Goal: Transaction & Acquisition: Purchase product/service

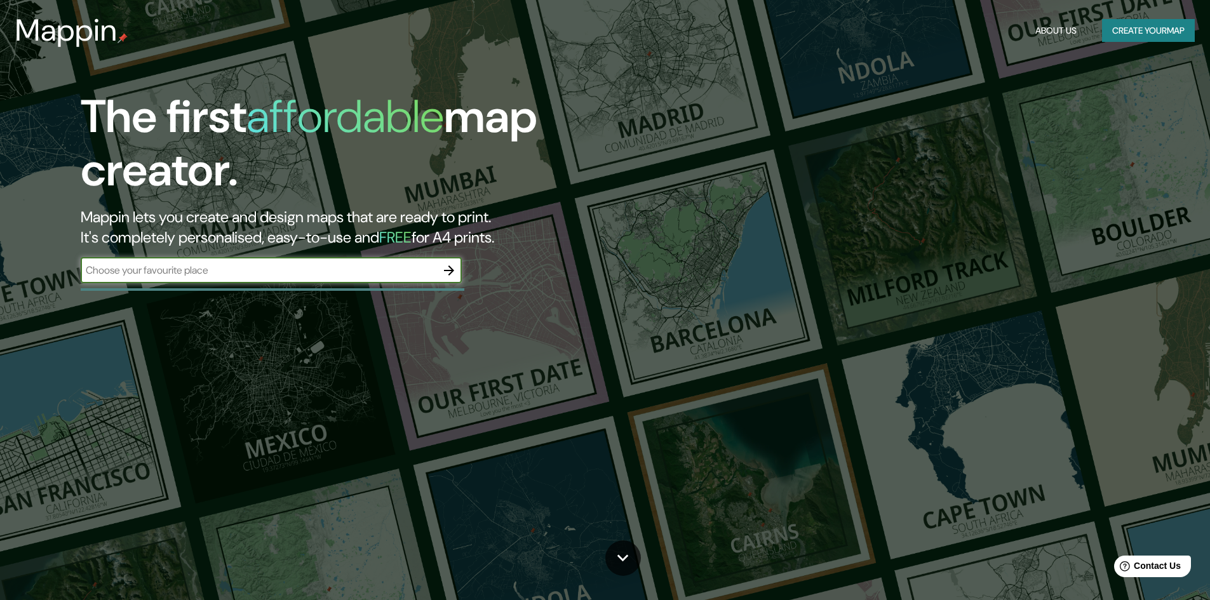
type input "32°26'12.0"N 117°03'20.4"W"
click at [447, 276] on icon "button" at bounding box center [449, 270] width 15 height 15
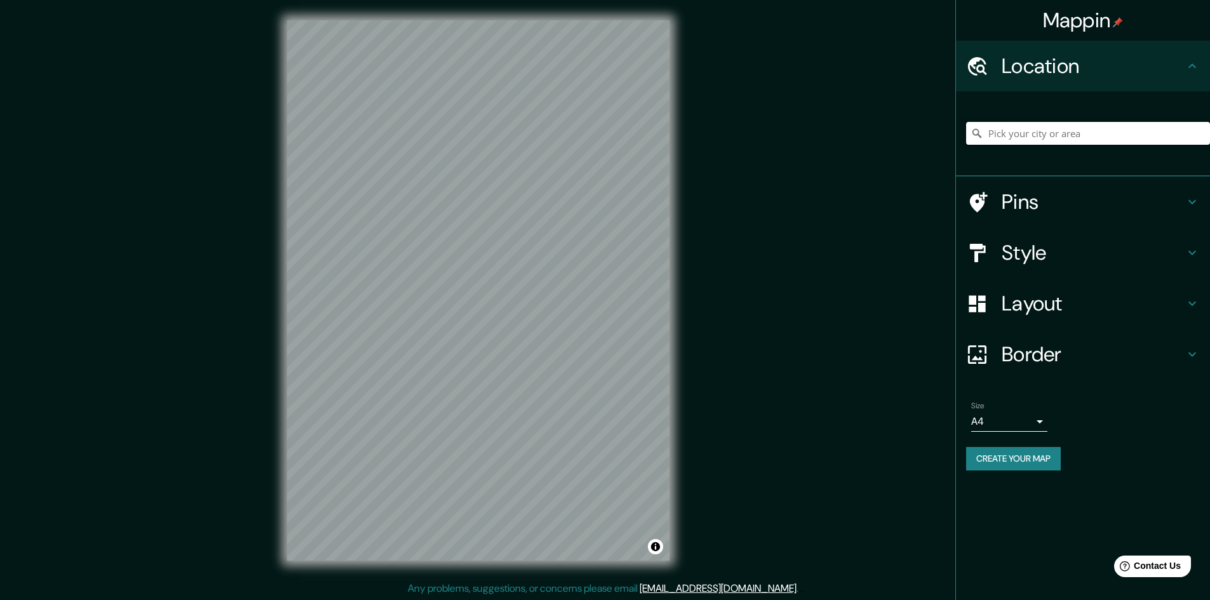
paste input "32°26'12.0"N 117°03'20.4"W"
click at [1161, 133] on input "32°26'12.0"N 117°03'20.4"W" at bounding box center [1088, 133] width 244 height 23
click at [1086, 258] on h4 "Style" at bounding box center [1093, 252] width 183 height 25
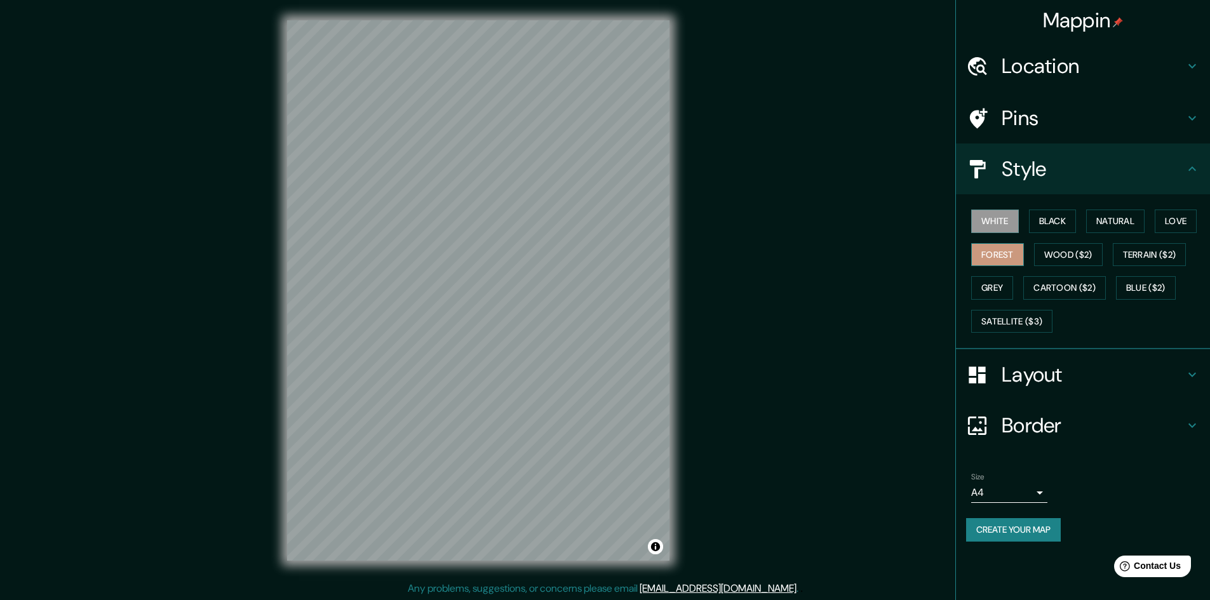
click at [1024, 257] on button "Forest" at bounding box center [998, 255] width 53 height 24
click at [1021, 287] on div "White Black Natural Love Forest Wood ($2) Terrain ($2) Grey Cartoon ($2) Blue (…" at bounding box center [1088, 271] width 244 height 133
click at [1008, 287] on button "Grey" at bounding box center [993, 288] width 42 height 24
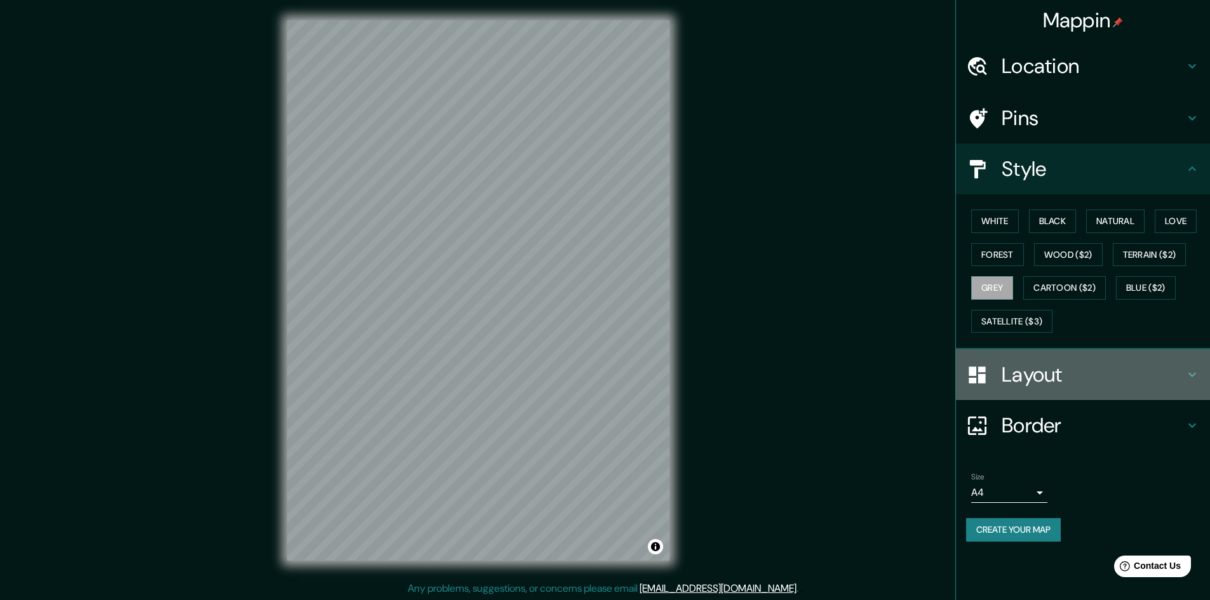
click at [1046, 376] on h4 "Layout" at bounding box center [1093, 374] width 183 height 25
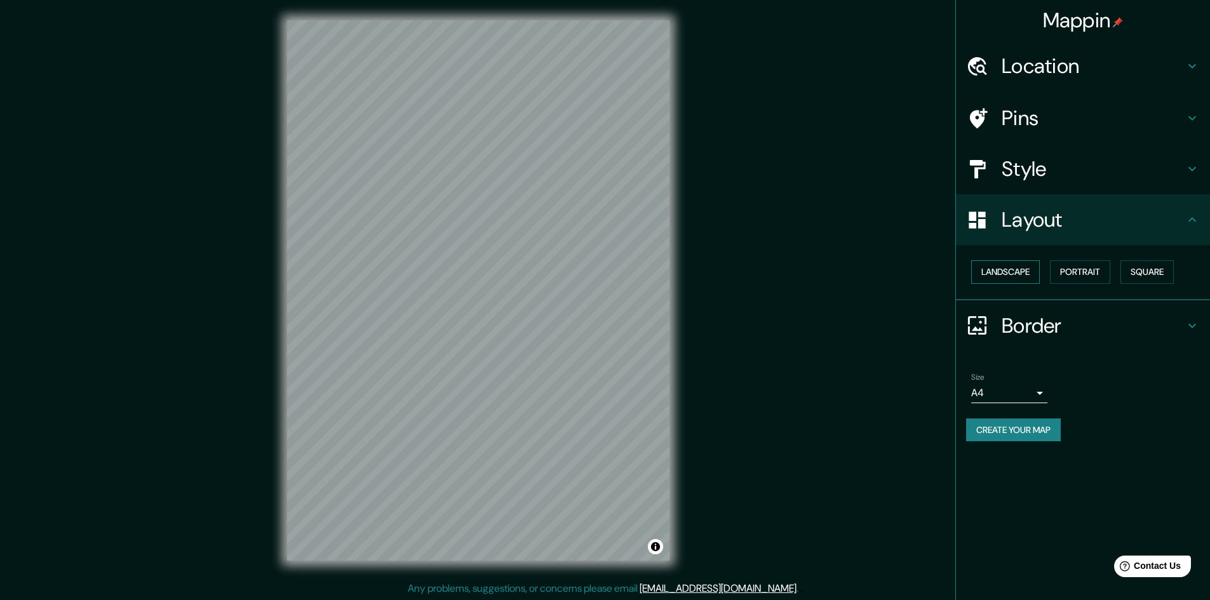
click at [1025, 270] on button "Landscape" at bounding box center [1006, 273] width 69 height 24
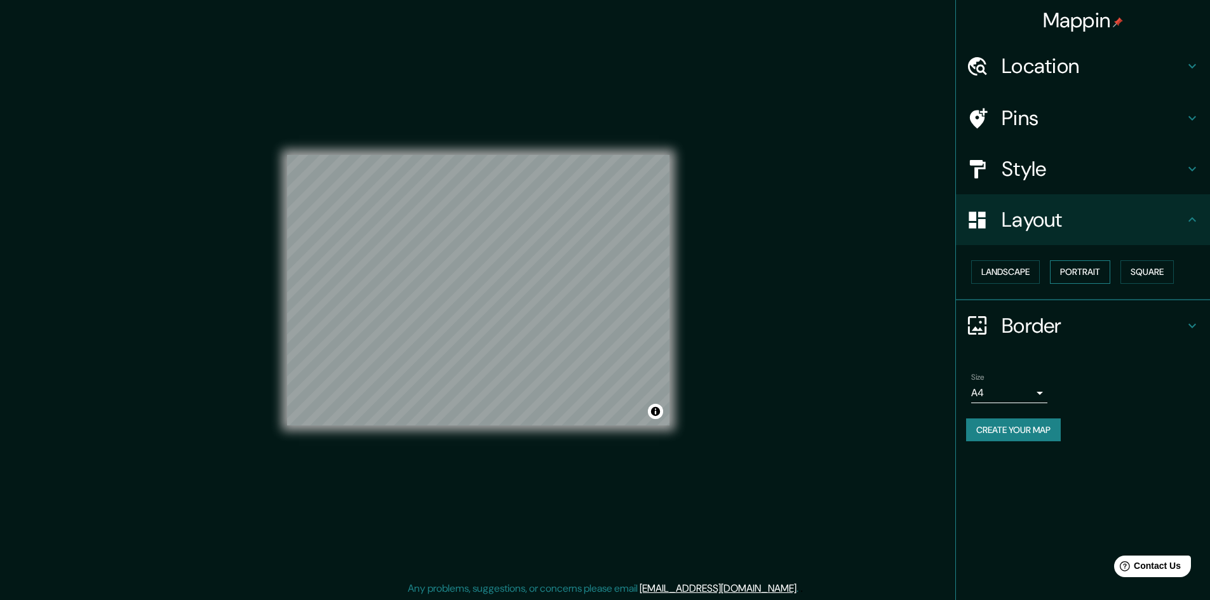
click at [1102, 280] on button "Portrait" at bounding box center [1080, 273] width 60 height 24
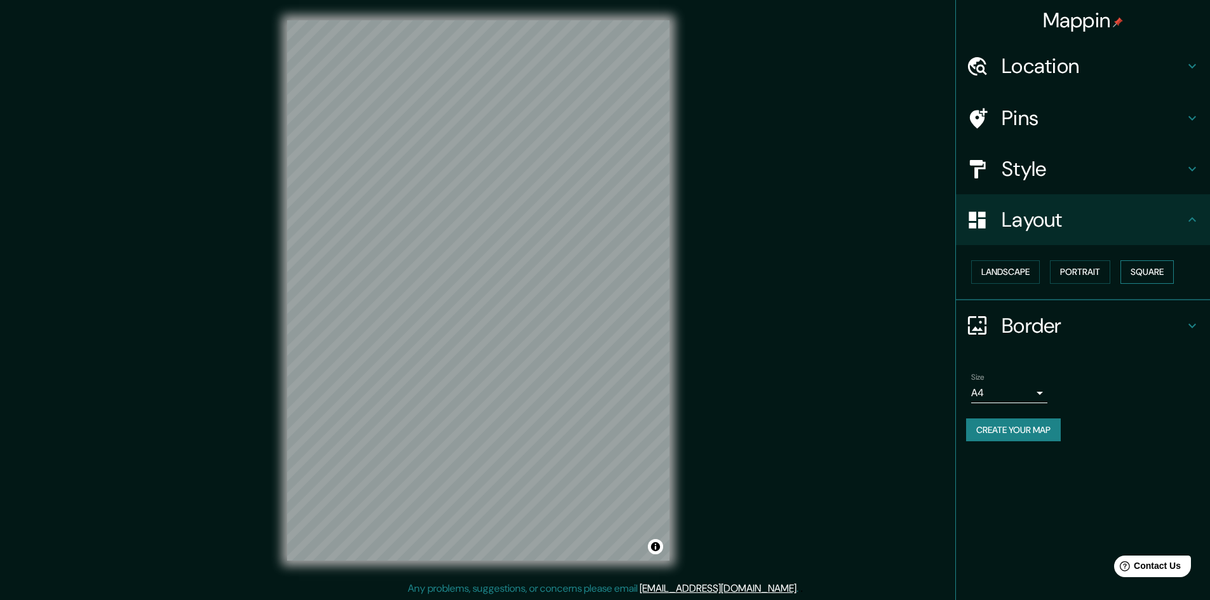
click at [1160, 274] on button "Square" at bounding box center [1147, 273] width 53 height 24
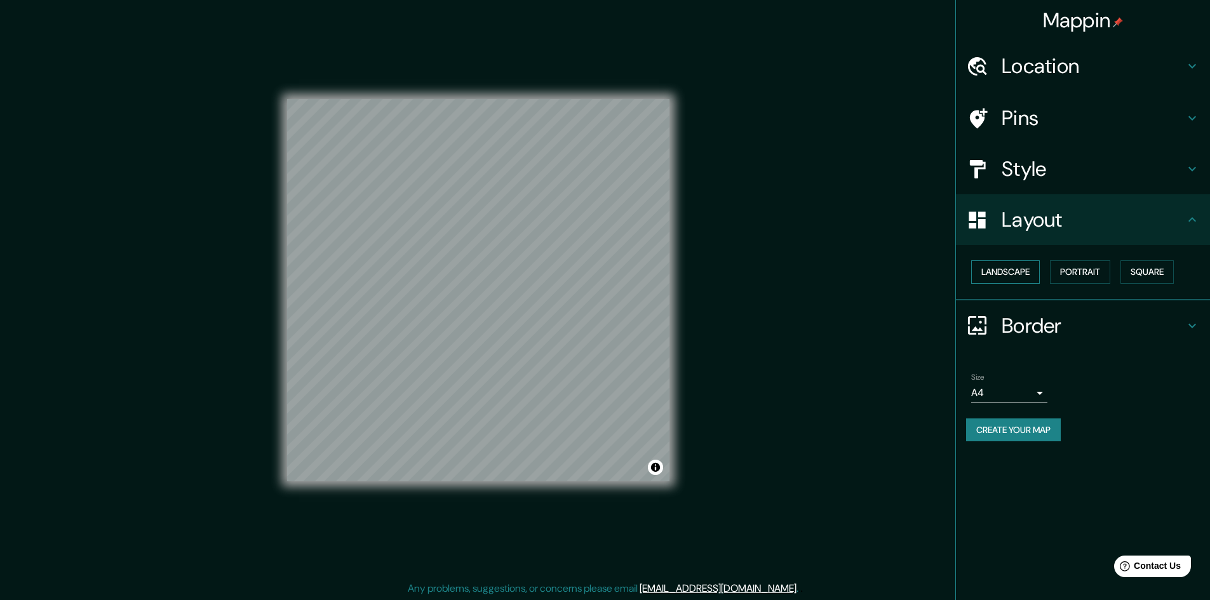
click at [1014, 273] on button "Landscape" at bounding box center [1006, 273] width 69 height 24
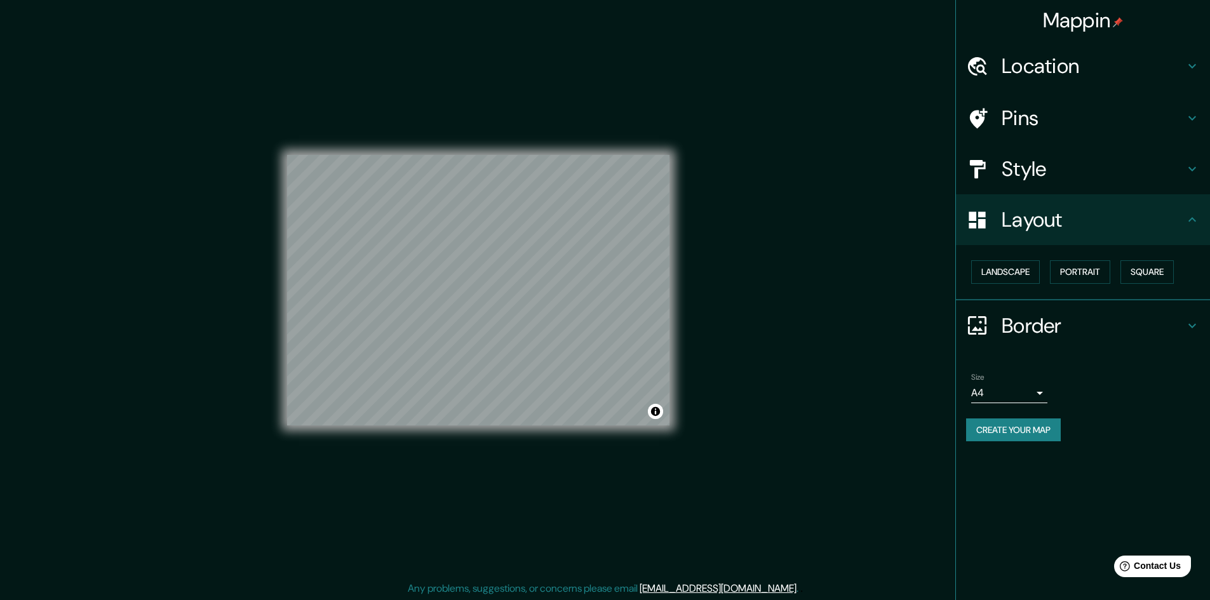
click at [1037, 60] on h4 "Location" at bounding box center [1093, 65] width 183 height 25
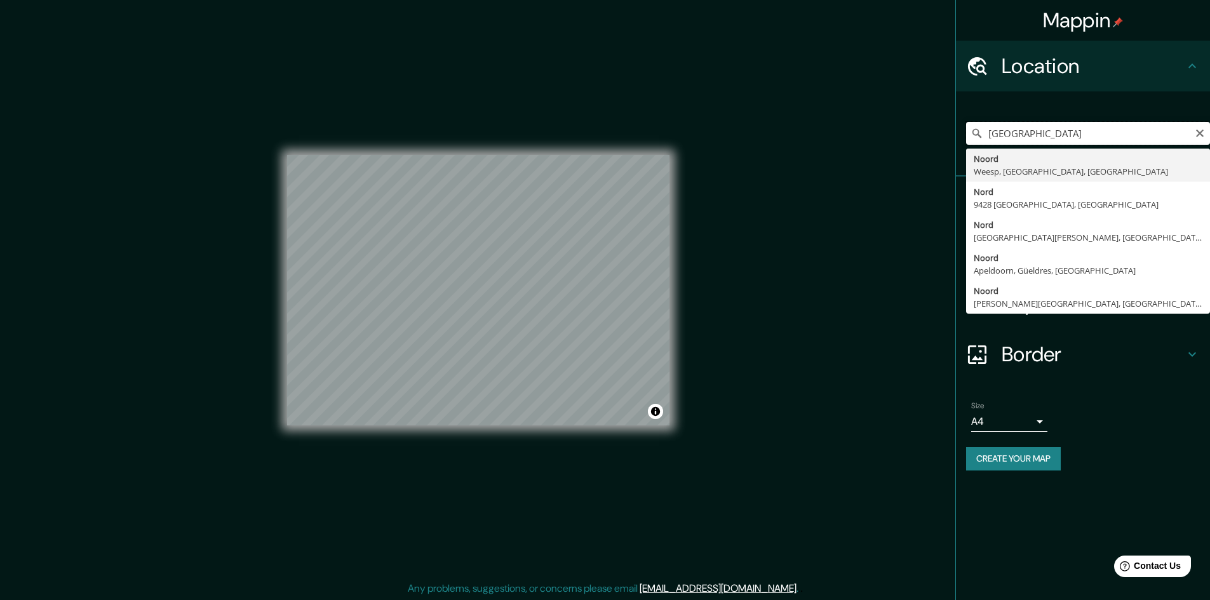
click at [1156, 133] on input "32°26'12.0"N 117°03'20.4"W" at bounding box center [1088, 133] width 244 height 23
drag, startPoint x: 1134, startPoint y: 133, endPoint x: 896, endPoint y: 156, distance: 239.4
click at [896, 156] on div "Mappin Location 32°26'12.0"N 117°03'20.4"W Noord Weesp, Holanda Septentrional, …" at bounding box center [605, 300] width 1210 height 602
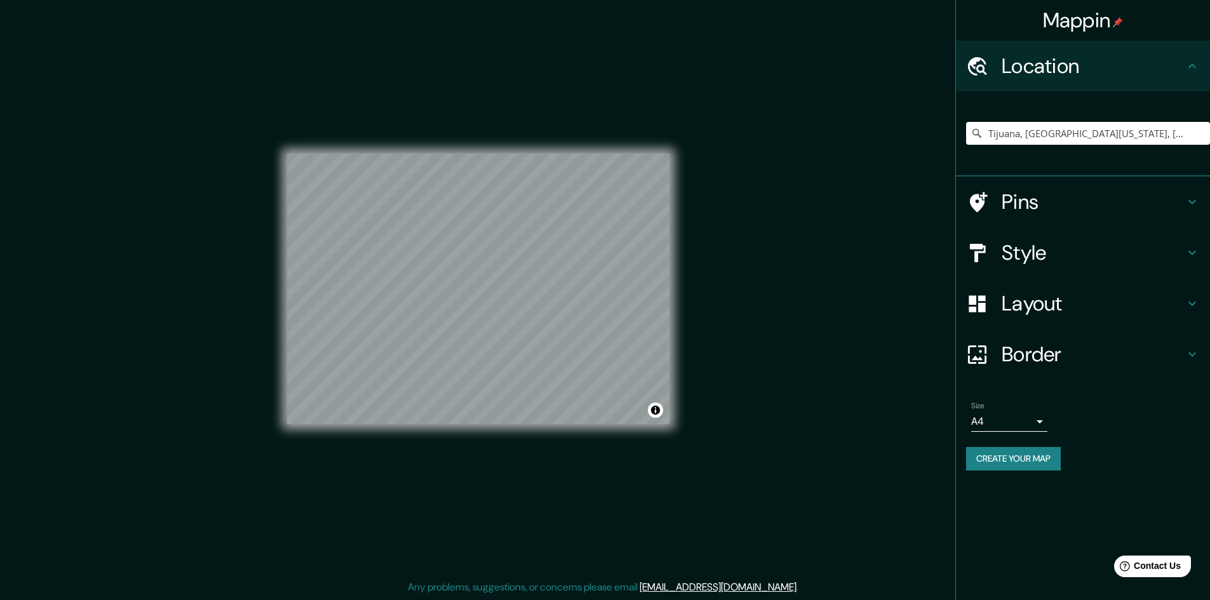
click at [1033, 257] on h4 "Style" at bounding box center [1093, 252] width 183 height 25
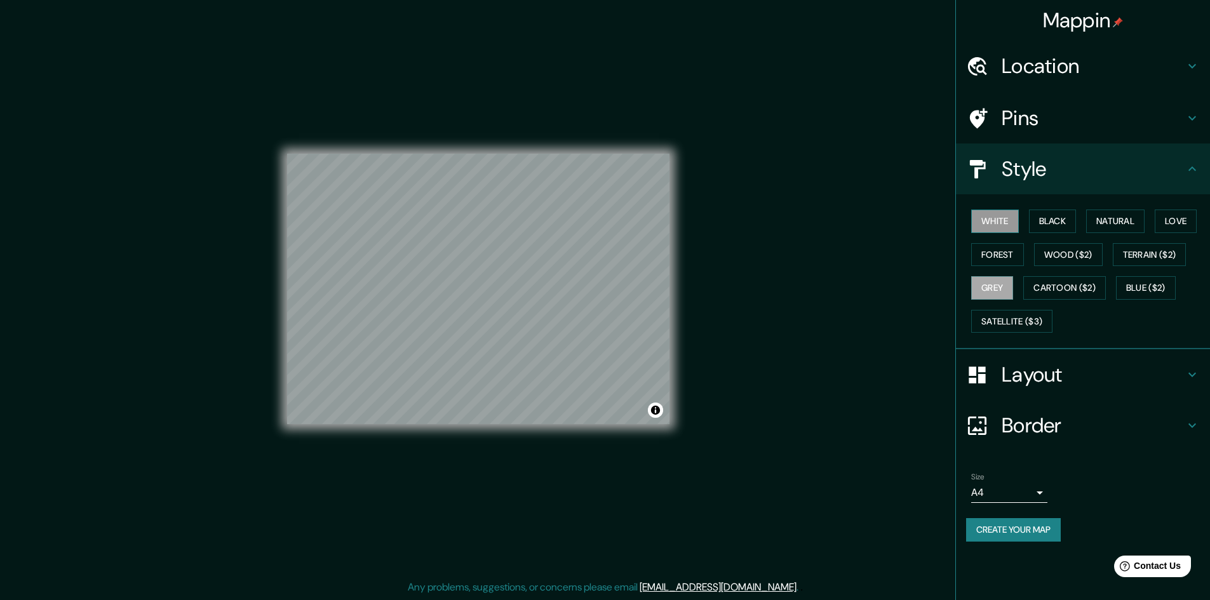
click at [1007, 224] on button "White" at bounding box center [996, 222] width 48 height 24
click at [1055, 221] on button "Black" at bounding box center [1053, 222] width 48 height 24
click at [1001, 221] on button "White" at bounding box center [996, 222] width 48 height 24
click at [1141, 224] on button "Natural" at bounding box center [1116, 222] width 58 height 24
click at [1185, 217] on button "Love" at bounding box center [1176, 222] width 42 height 24
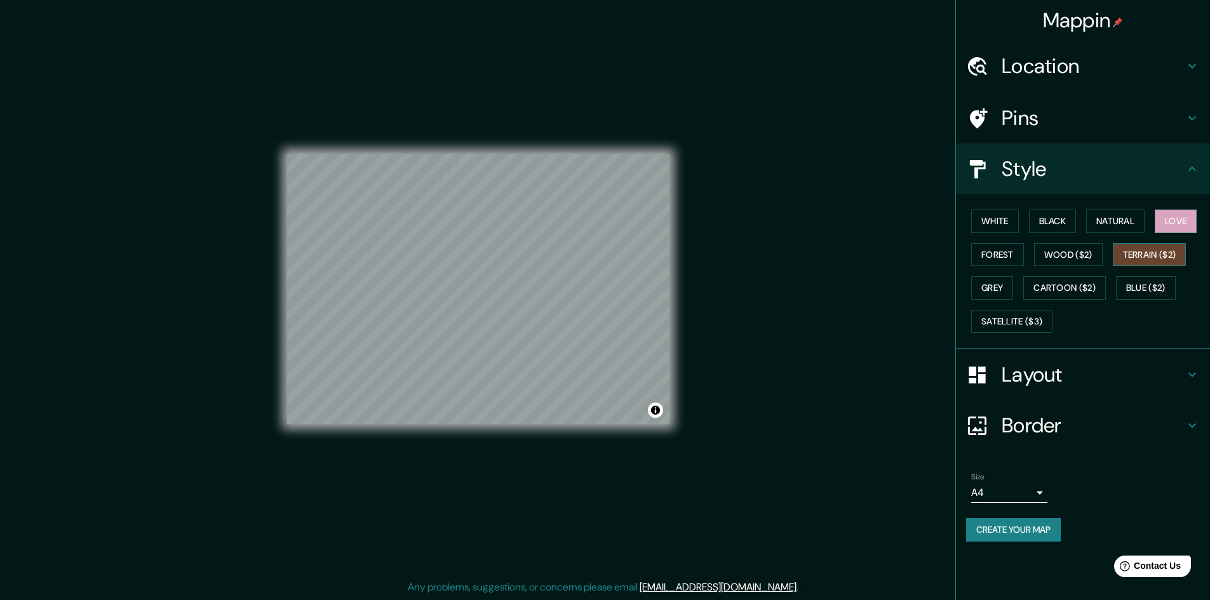
click at [1128, 257] on button "Terrain ($2)" at bounding box center [1150, 255] width 74 height 24
click at [1006, 287] on button "Grey" at bounding box center [993, 288] width 42 height 24
click at [1000, 254] on button "Forest" at bounding box center [998, 255] width 53 height 24
click at [993, 224] on button "White" at bounding box center [996, 222] width 48 height 24
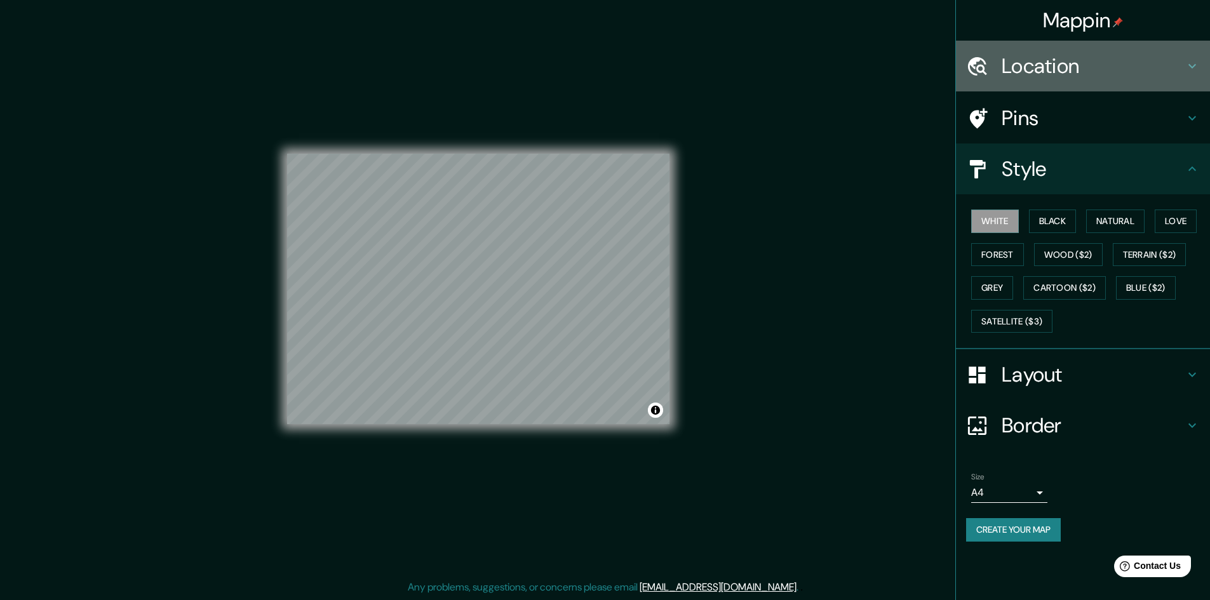
click at [1062, 70] on h4 "Location" at bounding box center [1093, 65] width 183 height 25
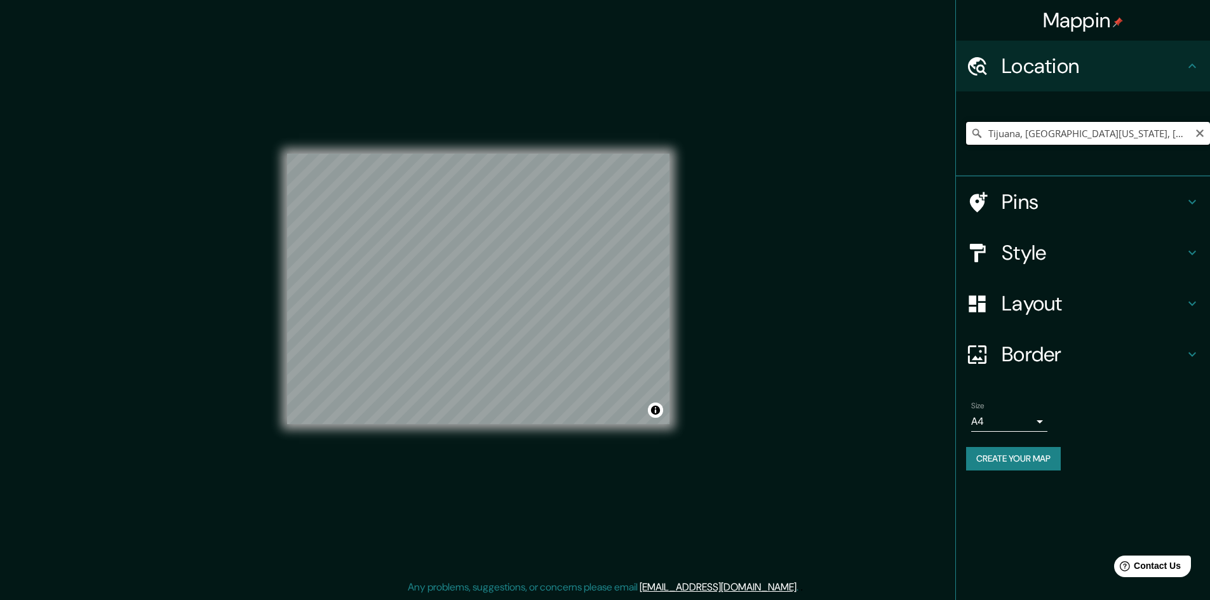
click at [1146, 137] on input "Tijuana, Baja California, México" at bounding box center [1088, 133] width 244 height 23
paste input "32°26'12.0"N 117°03'20.4"W"
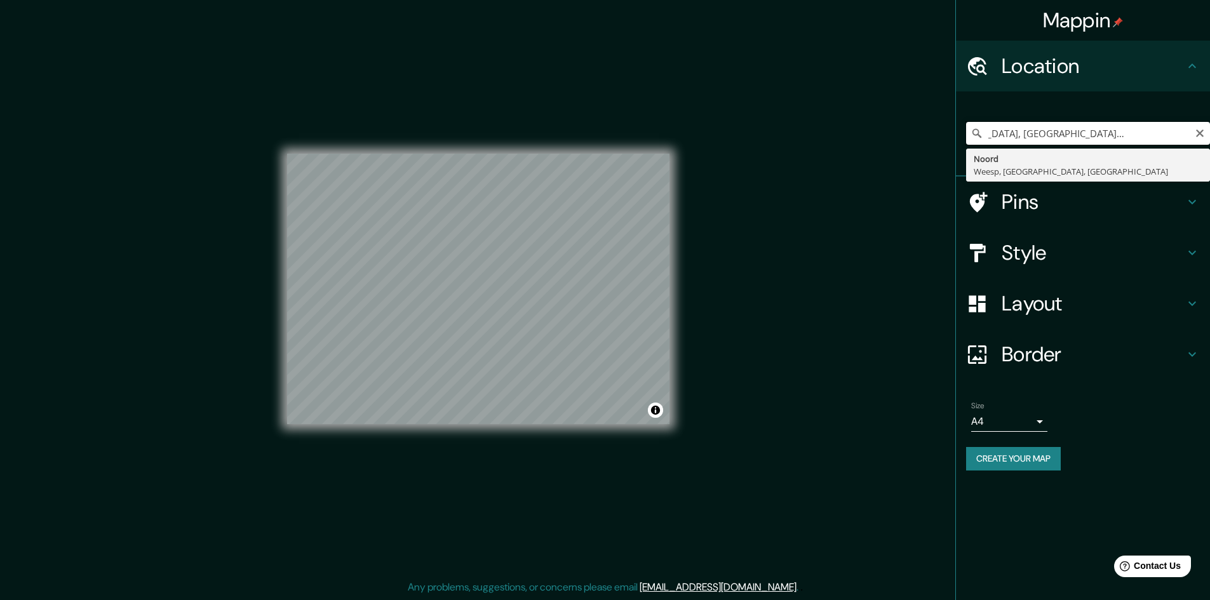
scroll to position [0, 0]
drag, startPoint x: 1067, startPoint y: 132, endPoint x: 884, endPoint y: 168, distance: 187.2
click at [884, 168] on div "Mappin Location Tijuana, Baja California, México32°26'12.0"N 117°03'20.4"W Noor…" at bounding box center [605, 300] width 1210 height 602
drag, startPoint x: 1132, startPoint y: 135, endPoint x: 867, endPoint y: 153, distance: 264.9
click at [867, 153] on div "Mappin Location 2°26'12.0"N 117°03'20.4"W Noord Weesp, Holanda Septentrional, P…" at bounding box center [605, 300] width 1210 height 602
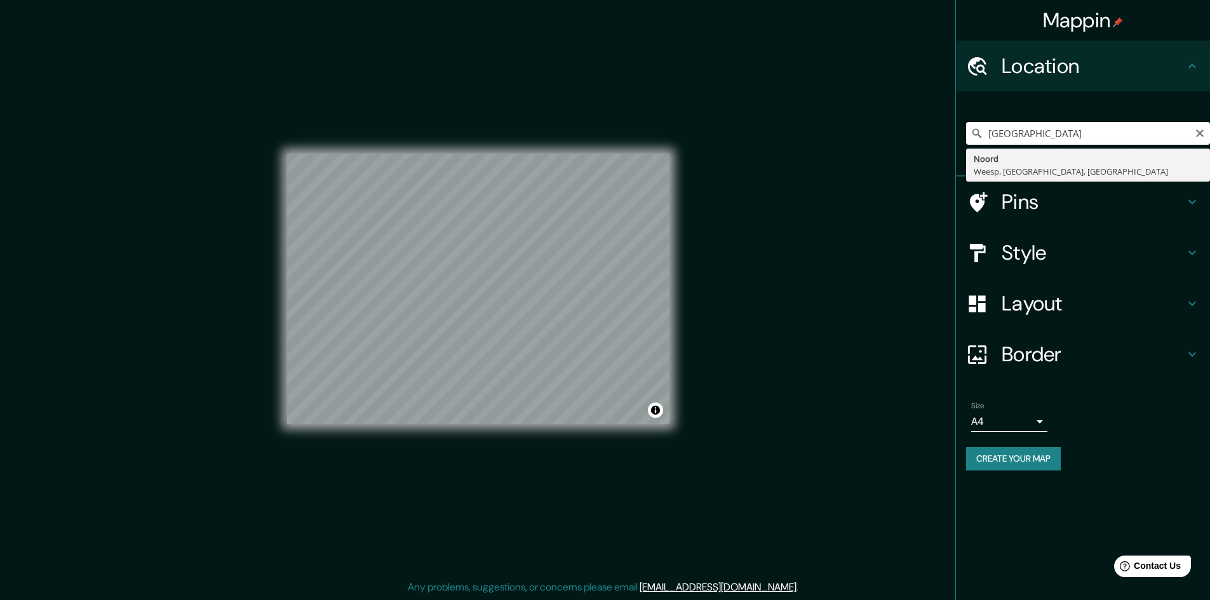
paste input "3"
click at [1066, 135] on input "N/, Saskatoon, Saskatchewan S7M 3C8, Canadá" at bounding box center [1088, 133] width 244 height 23
paste input "32°26'12.0"N 117°03'20.4"W"
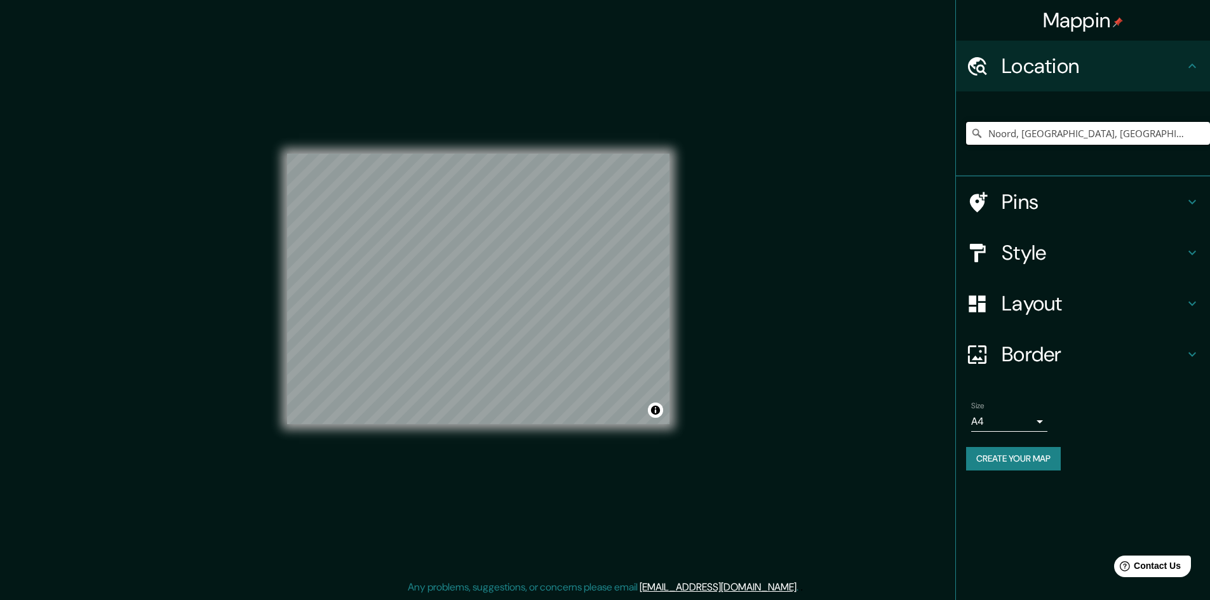
click at [1072, 139] on input "Noord, Weesp, Holanda Septentrional, Países Bajos" at bounding box center [1088, 133] width 244 height 23
paste input "32°26'12.0"N 117°03'20.4"W"
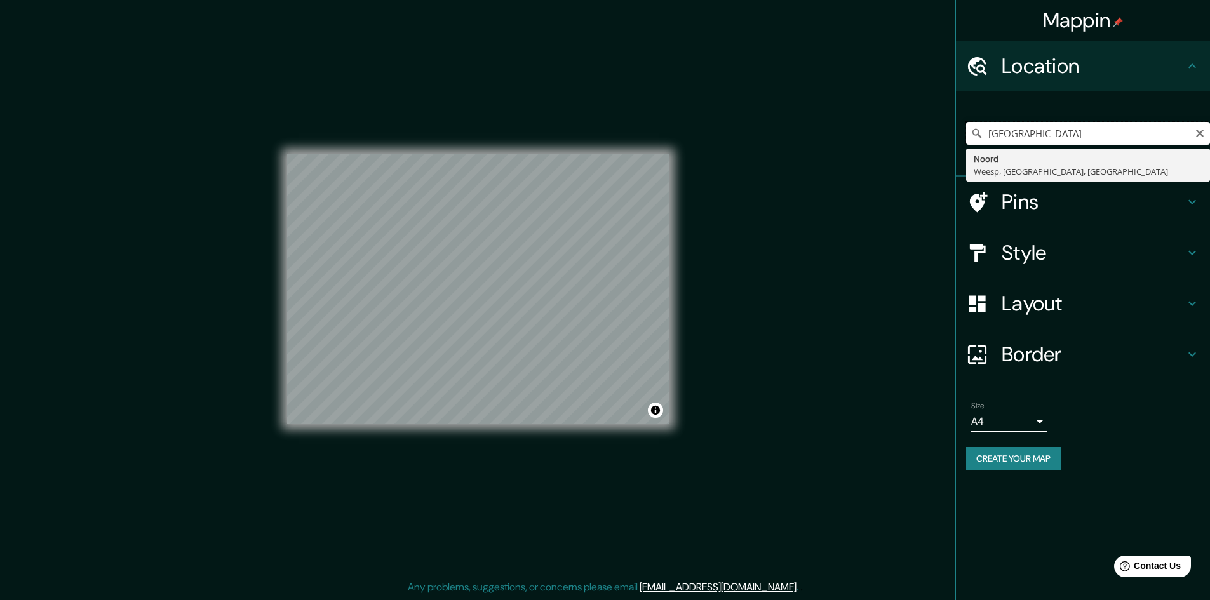
click at [1132, 133] on input "32°26'12.0"N 117°03'20.4"W" at bounding box center [1088, 133] width 244 height 23
drag, startPoint x: 1132, startPoint y: 133, endPoint x: 902, endPoint y: 136, distance: 230.0
click at [903, 135] on div "Mappin Location 32°26'12.0"N 117°03'20.4"W Noord Weesp, Holanda Septentrional, …" at bounding box center [605, 300] width 1210 height 602
type input "t"
type input "Quinta del Cedro, Baja California, México"
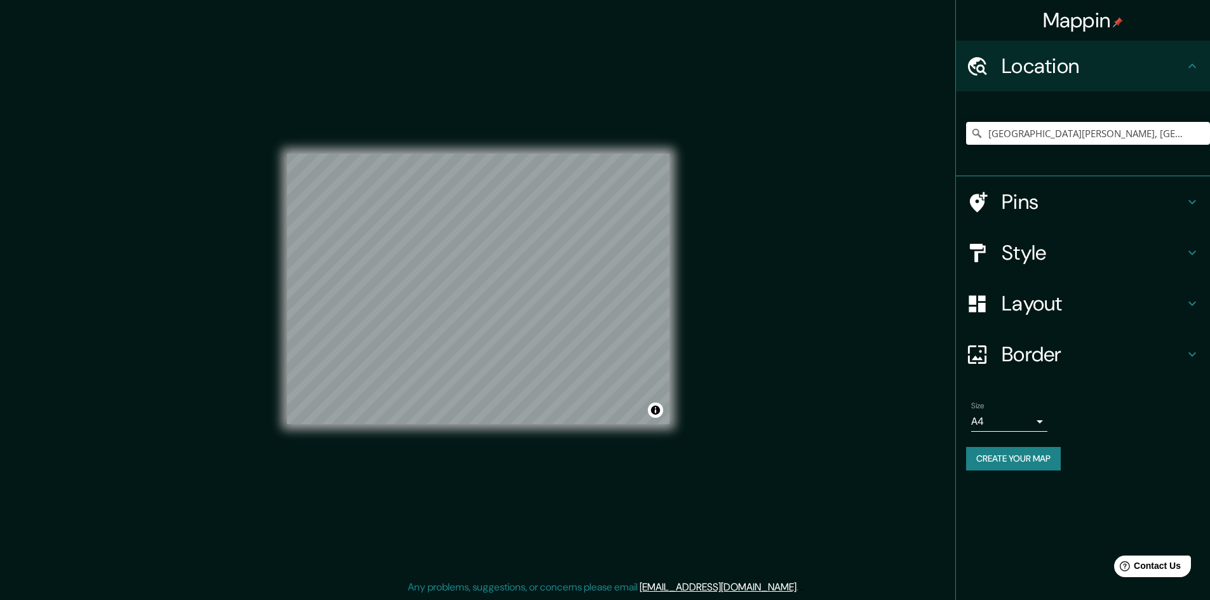
click at [1193, 259] on icon at bounding box center [1192, 252] width 15 height 15
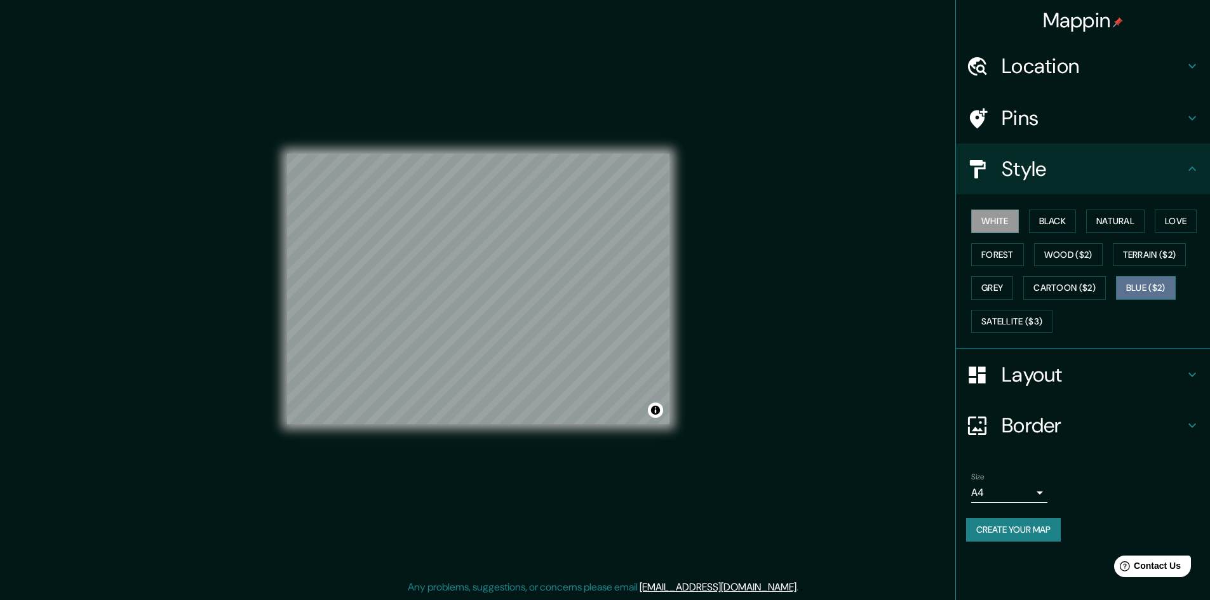
click at [1137, 295] on button "Blue ($2)" at bounding box center [1146, 288] width 60 height 24
click at [995, 222] on button "White" at bounding box center [996, 222] width 48 height 24
click at [1200, 368] on icon at bounding box center [1192, 374] width 15 height 15
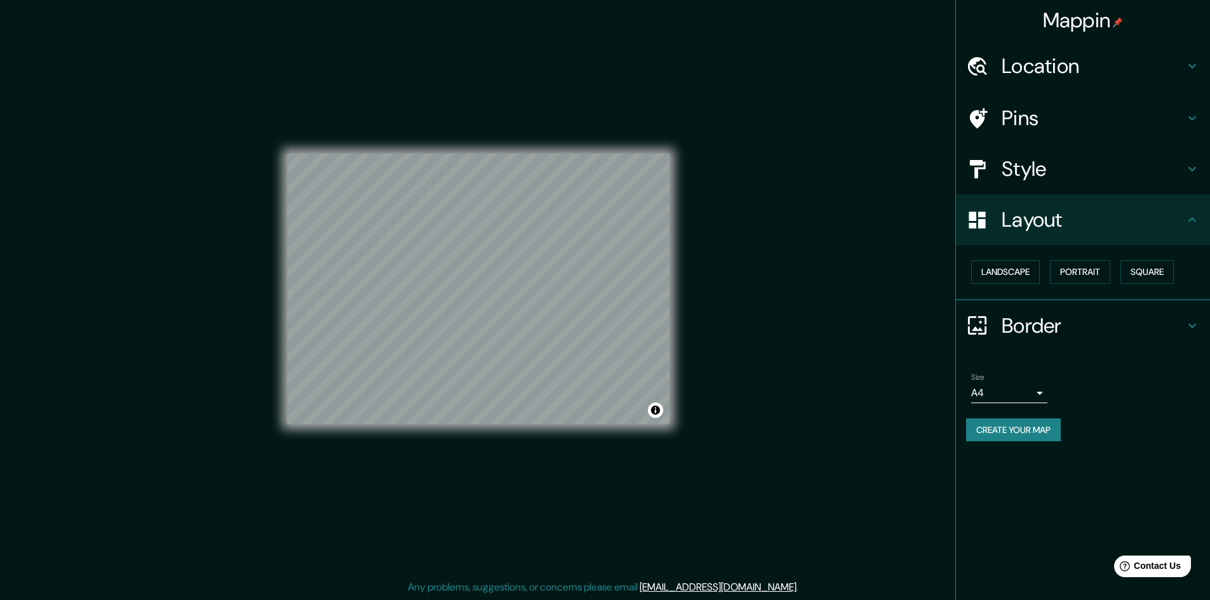
click at [1038, 389] on body "Mappin Location Quinta del Cedro, Baja California, México Avenida Del Cedro 224…" at bounding box center [605, 299] width 1210 height 600
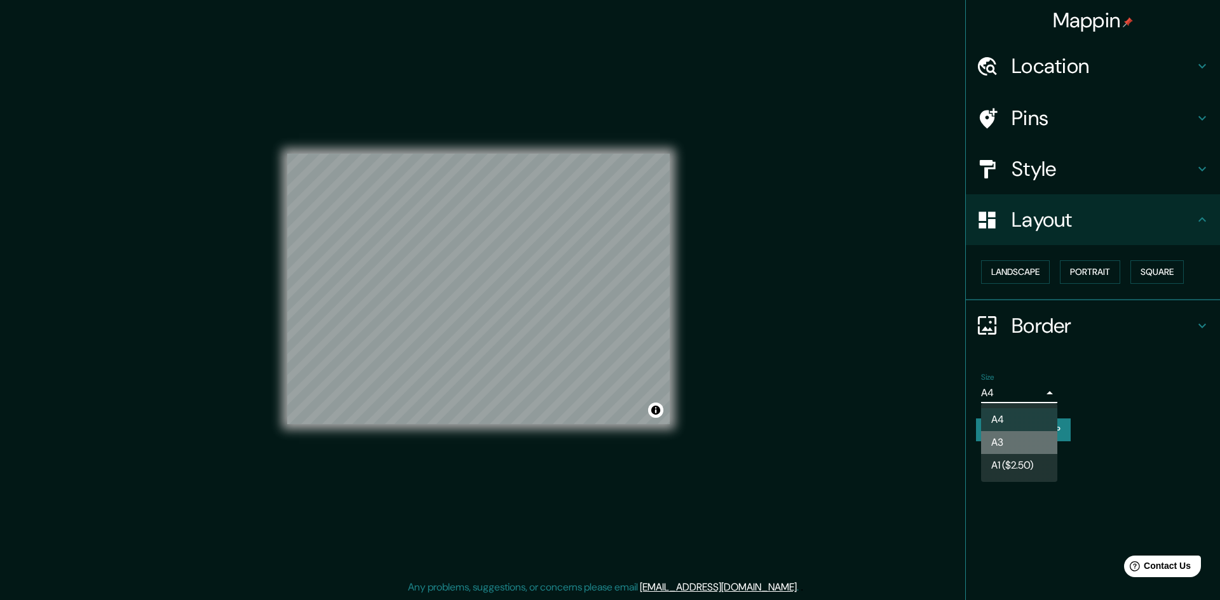
click at [1019, 443] on li "A3" at bounding box center [1019, 442] width 76 height 23
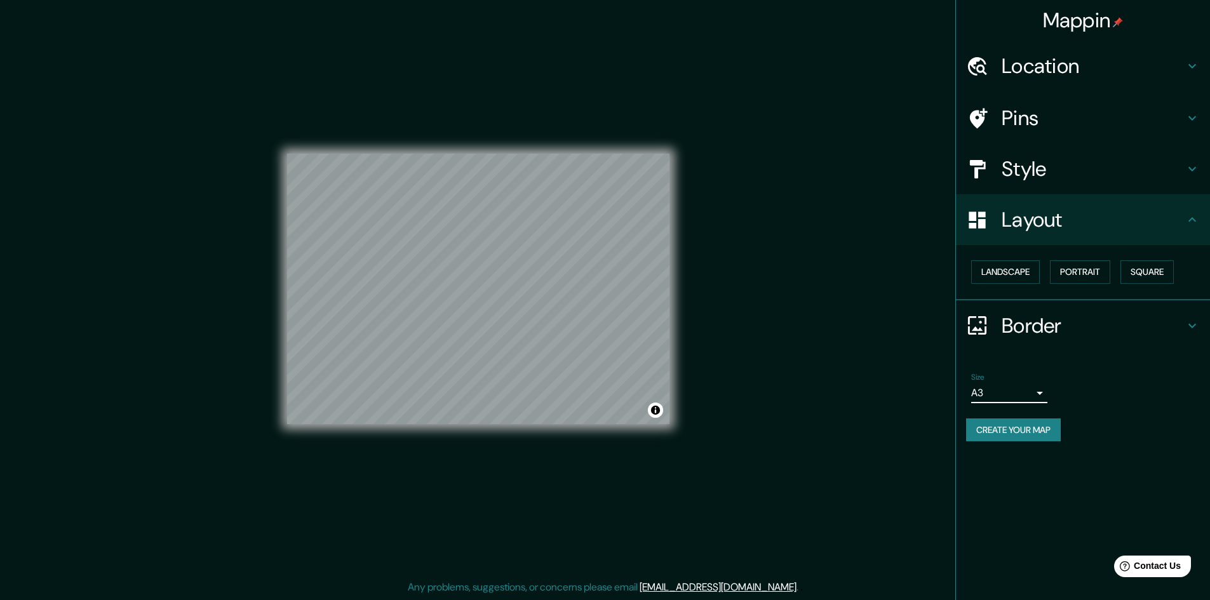
click at [1038, 392] on body "Mappin Location Quinta del Cedro, Baja California, México Avenida Del Cedro 224…" at bounding box center [605, 299] width 1210 height 600
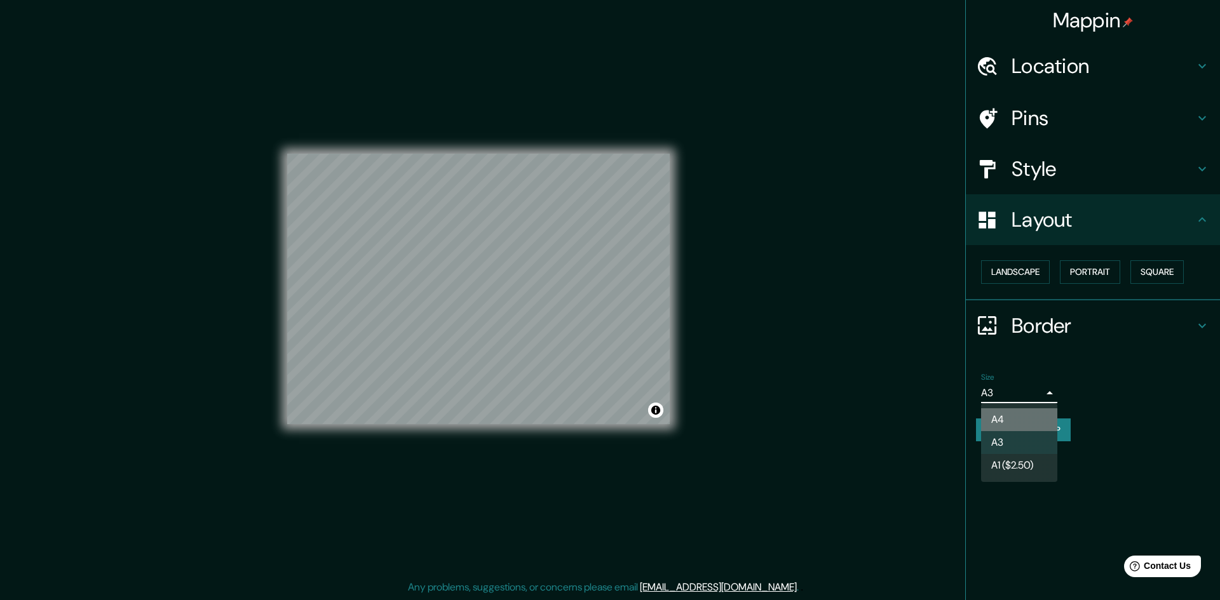
click at [1029, 413] on li "A4" at bounding box center [1019, 420] width 76 height 23
type input "single"
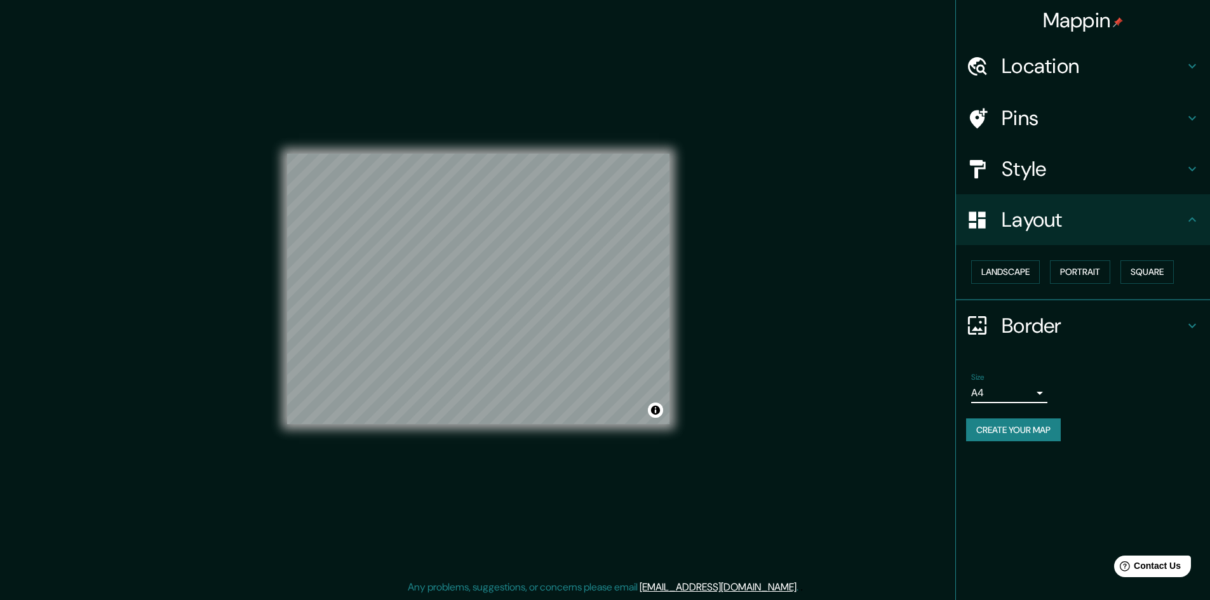
click at [1036, 431] on button "Create your map" at bounding box center [1013, 431] width 95 height 24
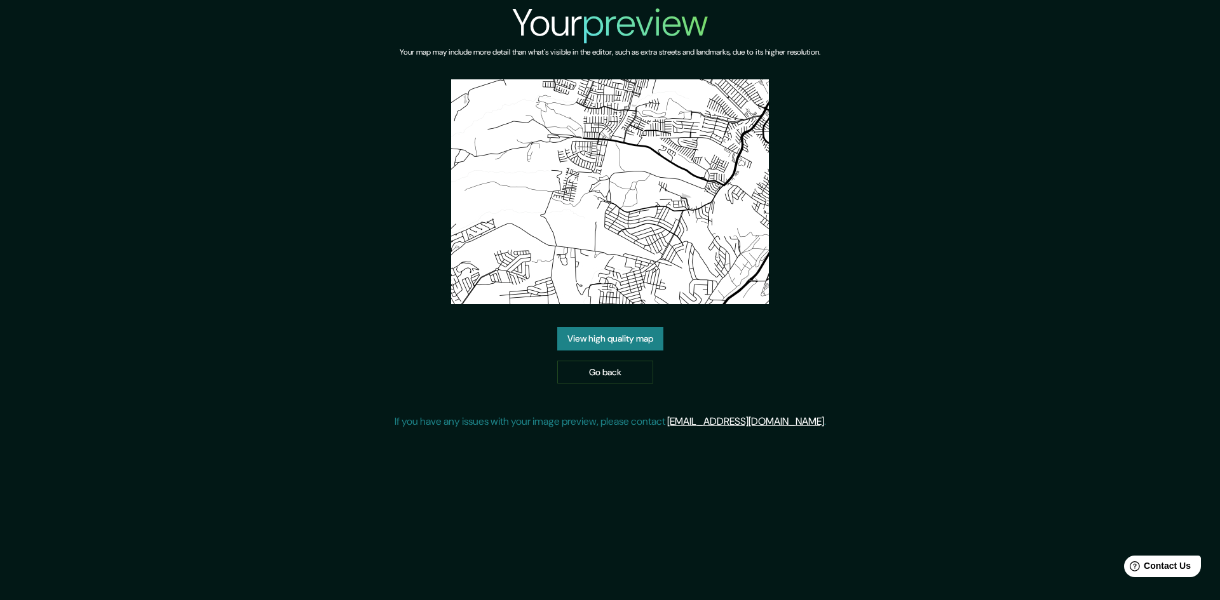
click at [597, 347] on link "View high quality map" at bounding box center [610, 339] width 106 height 24
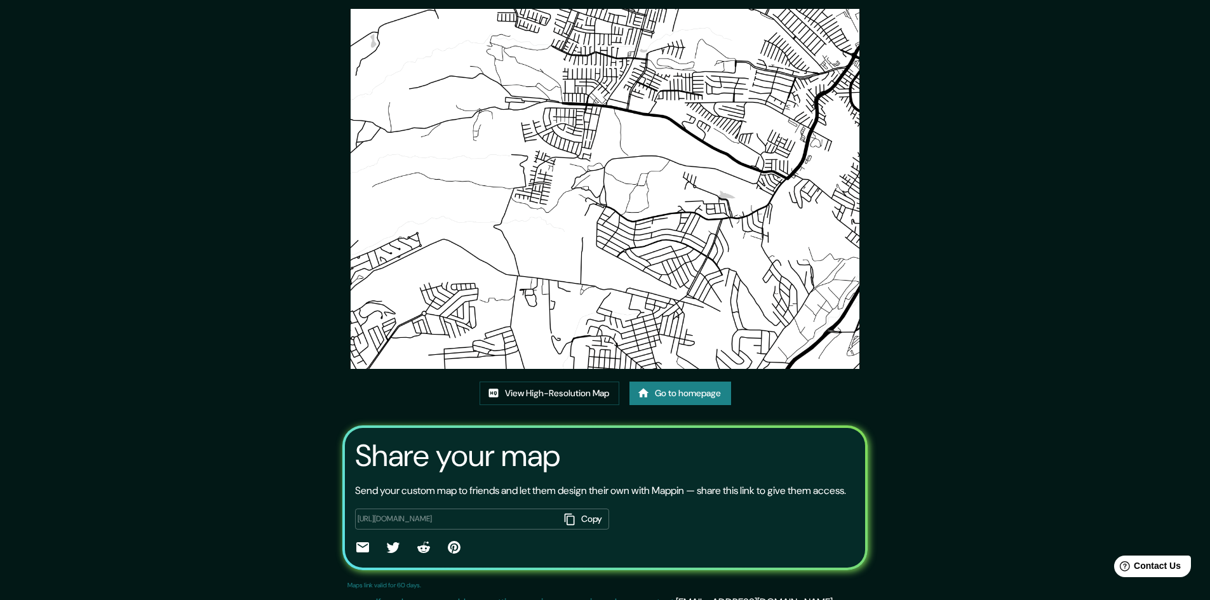
scroll to position [78, 0]
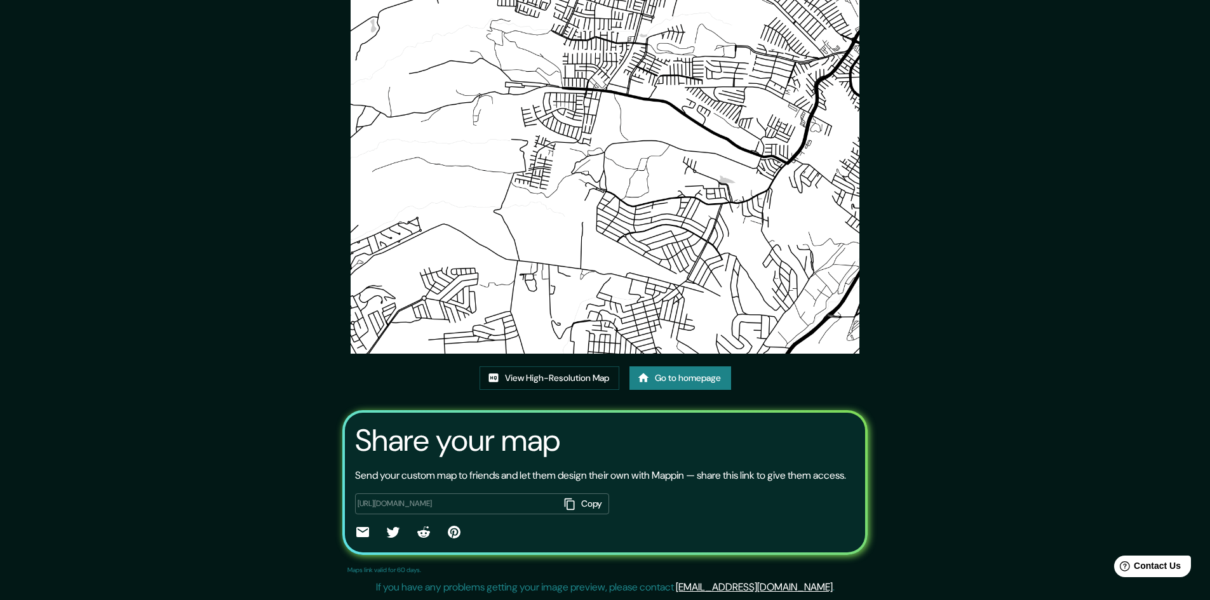
click at [979, 442] on div "This map was created with Mappin View High-Resolution Map Go to homepage Share …" at bounding box center [605, 269] width 1210 height 663
